Goal: Find specific page/section: Find specific page/section

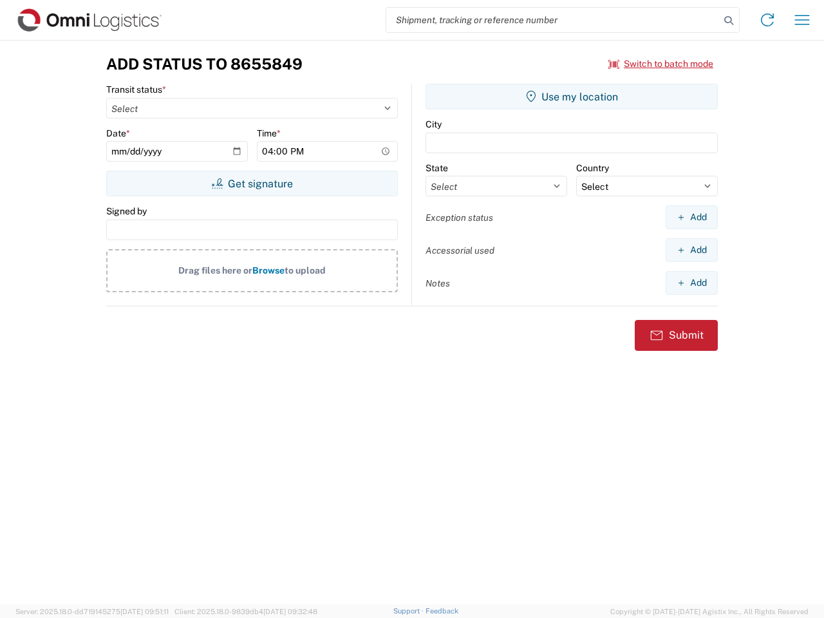
click at [553, 20] on input "search" at bounding box center [552, 20] width 333 height 24
click at [729, 21] on icon at bounding box center [729, 21] width 18 height 18
click at [767, 20] on icon at bounding box center [767, 20] width 21 height 21
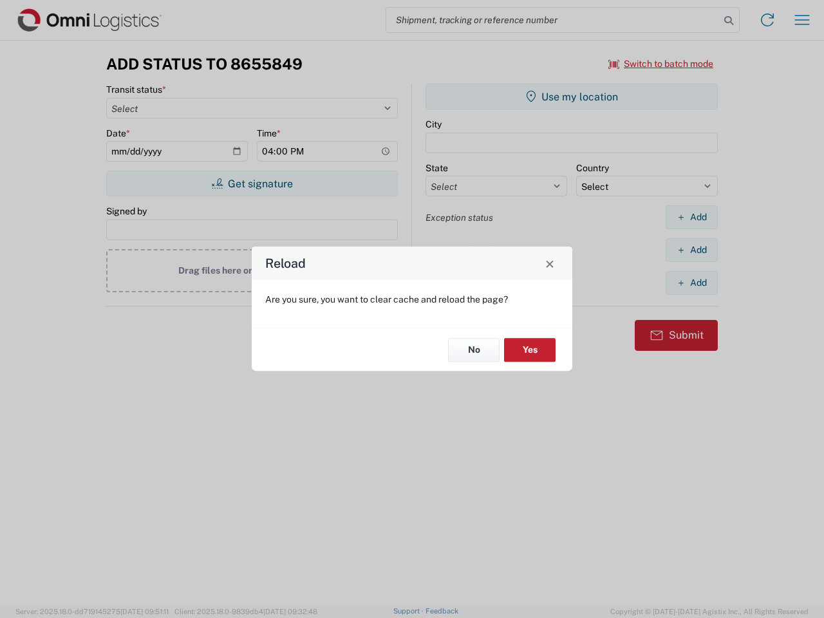
click at [802, 20] on div "Reload Are you sure, you want to clear cache and reload the page? No Yes" at bounding box center [412, 309] width 824 height 618
click at [661, 64] on div "Reload Are you sure, you want to clear cache and reload the page? No Yes" at bounding box center [412, 309] width 824 height 618
click at [252, 183] on div "Reload Are you sure, you want to clear cache and reload the page? No Yes" at bounding box center [412, 309] width 824 height 618
click at [572, 97] on div "Reload Are you sure, you want to clear cache and reload the page? No Yes" at bounding box center [412, 309] width 824 height 618
click at [691, 217] on div "Reload Are you sure, you want to clear cache and reload the page? No Yes" at bounding box center [412, 309] width 824 height 618
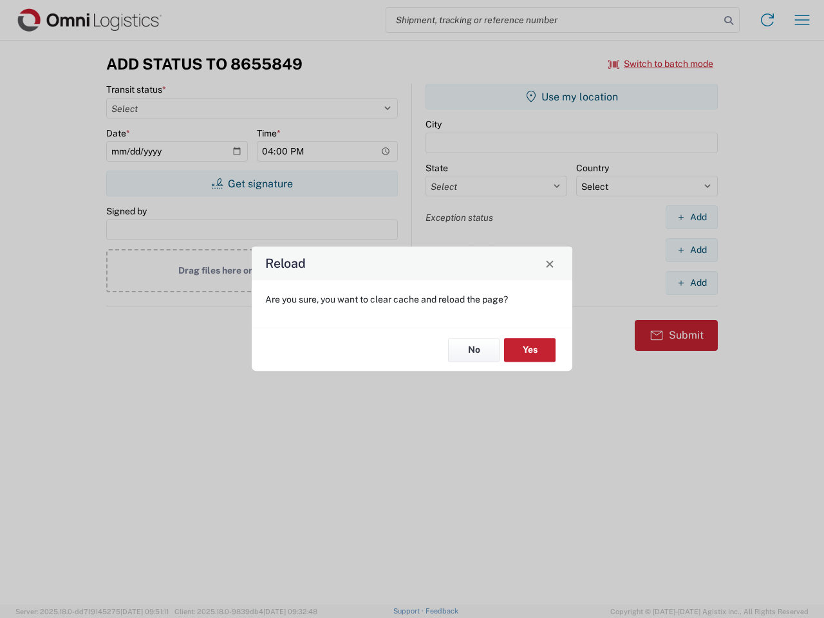
click at [691, 250] on div "Reload Are you sure, you want to clear cache and reload the page? No Yes" at bounding box center [412, 309] width 824 height 618
click at [691, 283] on div "Reload Are you sure, you want to clear cache and reload the page? No Yes" at bounding box center [412, 309] width 824 height 618
